Goal: Information Seeking & Learning: Understand process/instructions

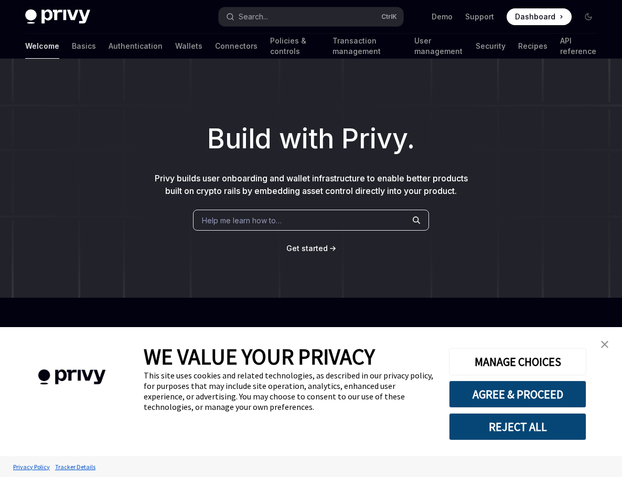
click at [603, 344] on img "close banner" at bounding box center [604, 344] width 7 height 7
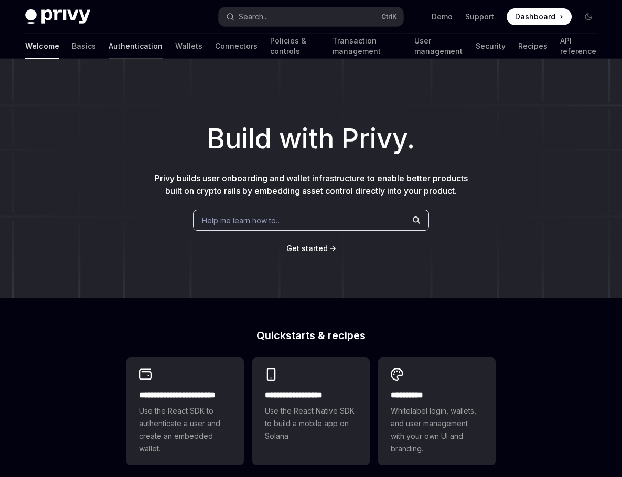
click at [109, 49] on link "Authentication" at bounding box center [136, 46] width 54 height 25
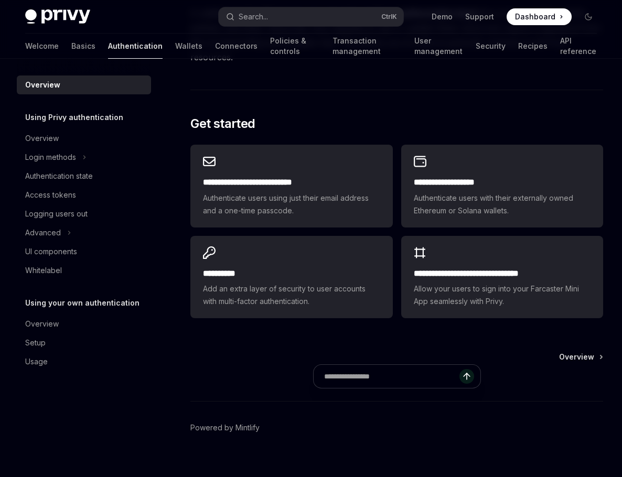
scroll to position [839, 0]
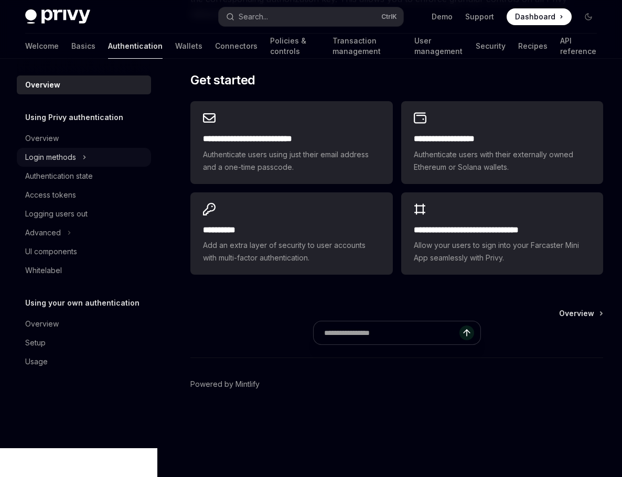
click at [58, 164] on div "Login methods" at bounding box center [50, 157] width 51 height 13
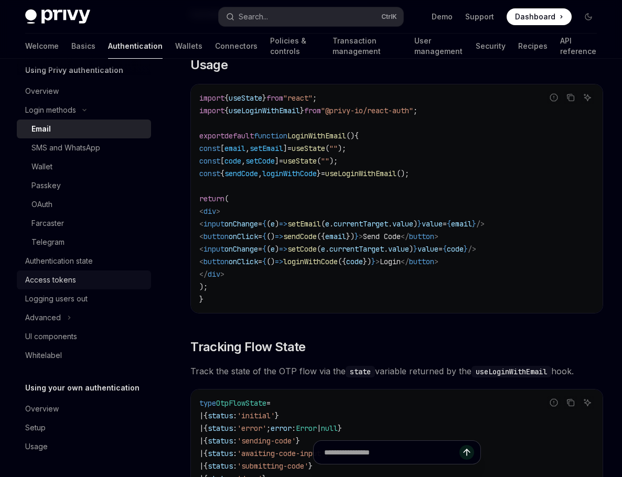
scroll to position [80, 0]
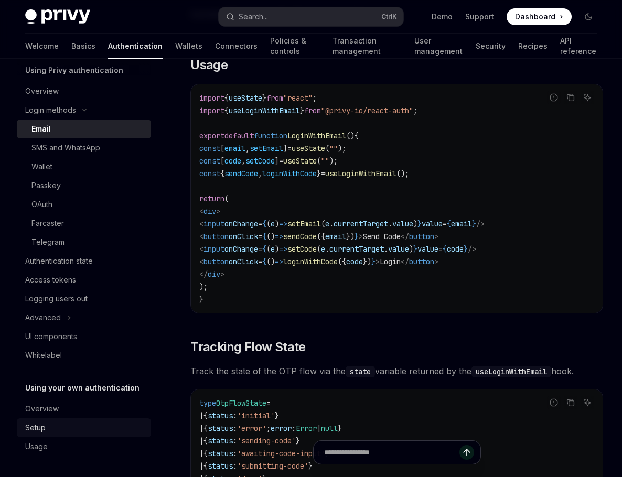
click at [46, 422] on div "Setup" at bounding box center [35, 428] width 20 height 13
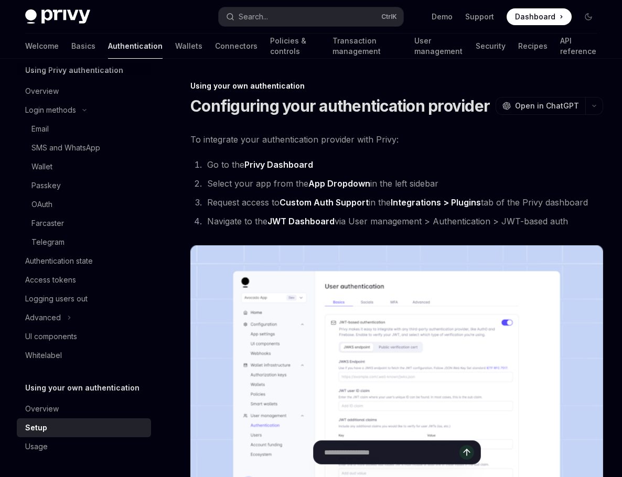
click at [50, 358] on div "Overview Using Privy authentication Overview Login methods Email SMS and WhatsA…" at bounding box center [84, 242] width 134 height 428
click at [54, 349] on div "Whitelabel" at bounding box center [43, 355] width 37 height 13
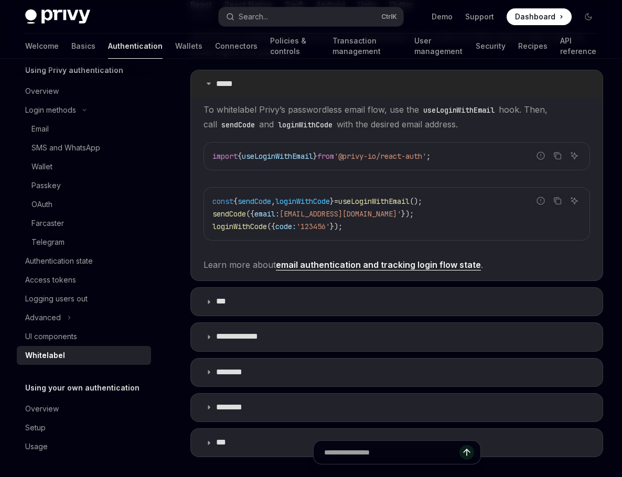
scroll to position [210, 0]
click at [57, 312] on div "Advanced" at bounding box center [43, 318] width 36 height 13
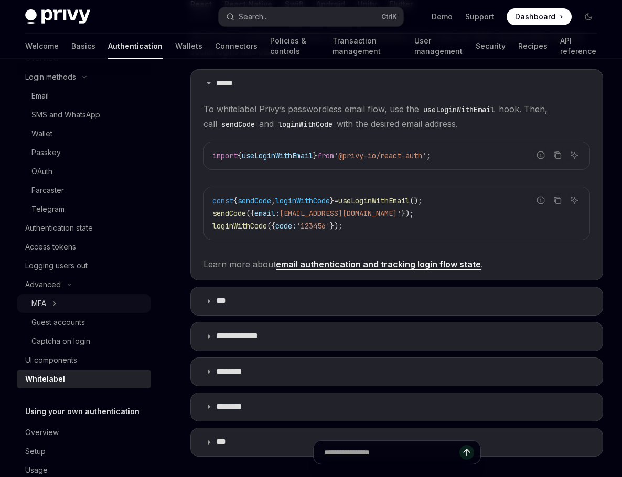
click at [52, 313] on button "MFA" at bounding box center [84, 303] width 134 height 19
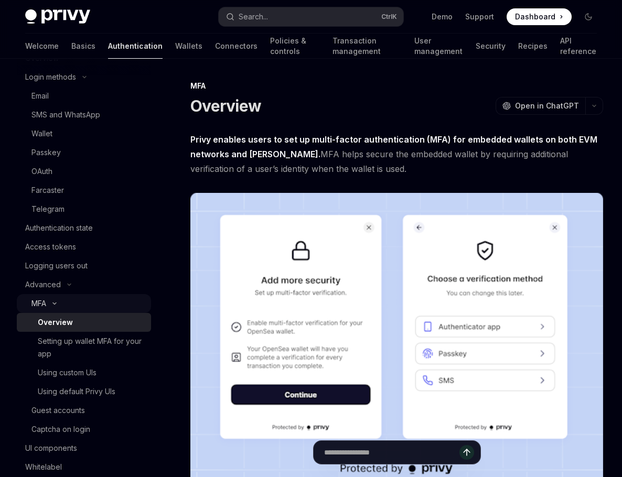
click at [52, 306] on icon "Toggle MFA section" at bounding box center [54, 304] width 13 height 4
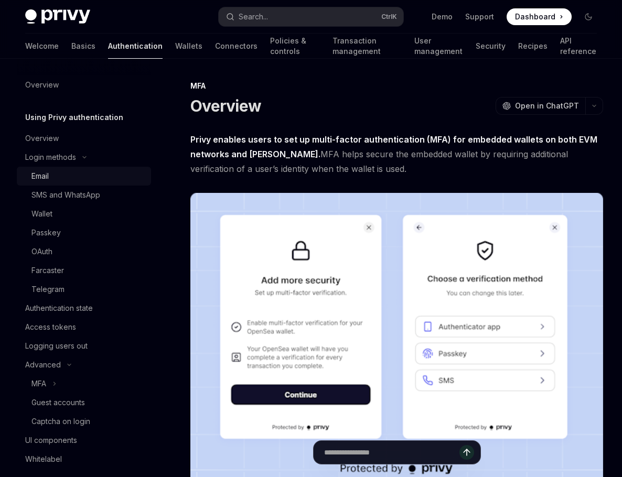
click at [79, 183] on div "Email" at bounding box center [87, 176] width 113 height 13
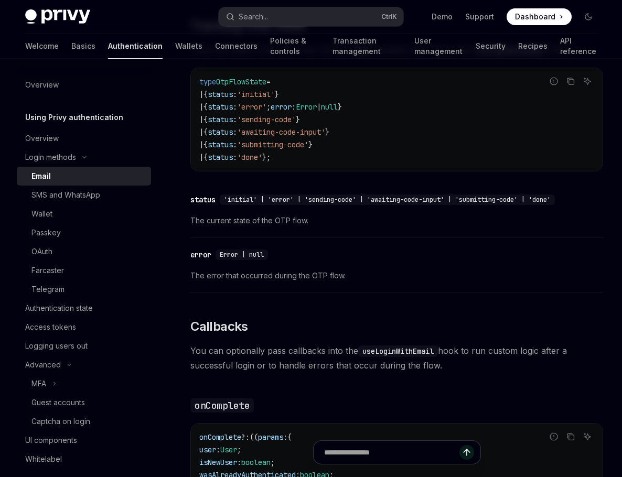
scroll to position [1364, 0]
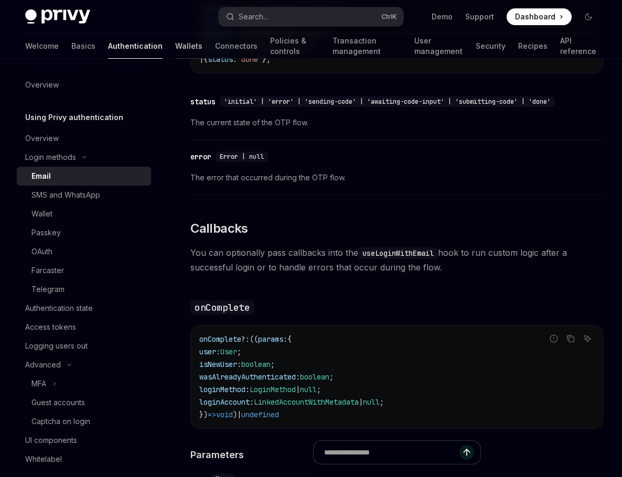
click at [175, 53] on link "Wallets" at bounding box center [188, 46] width 27 height 25
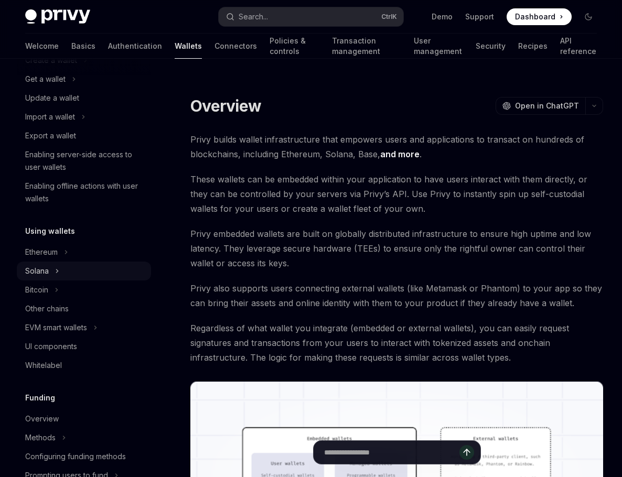
scroll to position [105, 0]
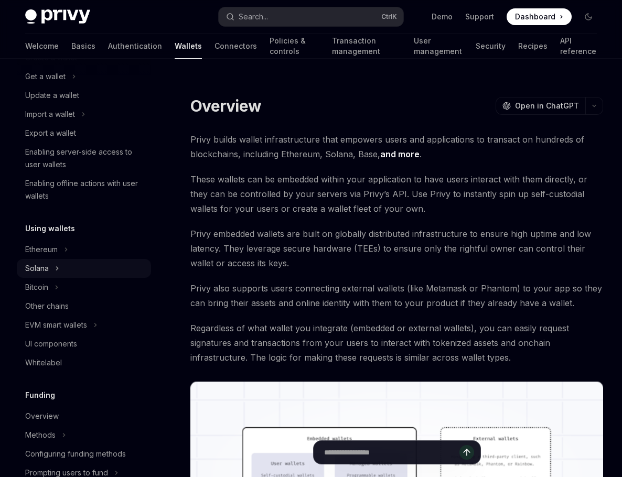
click at [65, 278] on button "Solana" at bounding box center [84, 268] width 134 height 19
type textarea "*"
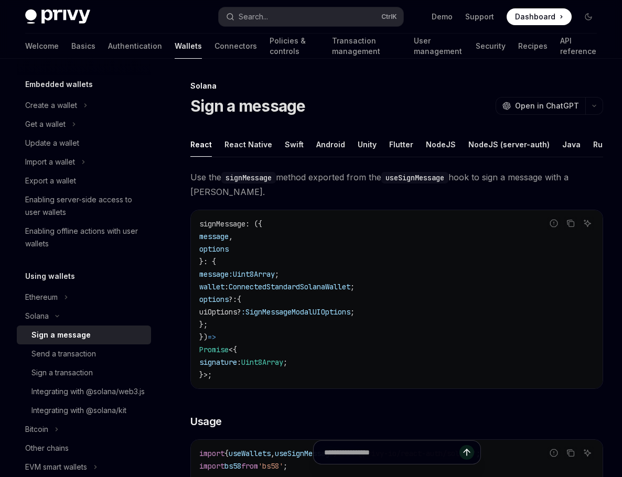
scroll to position [52, 0]
